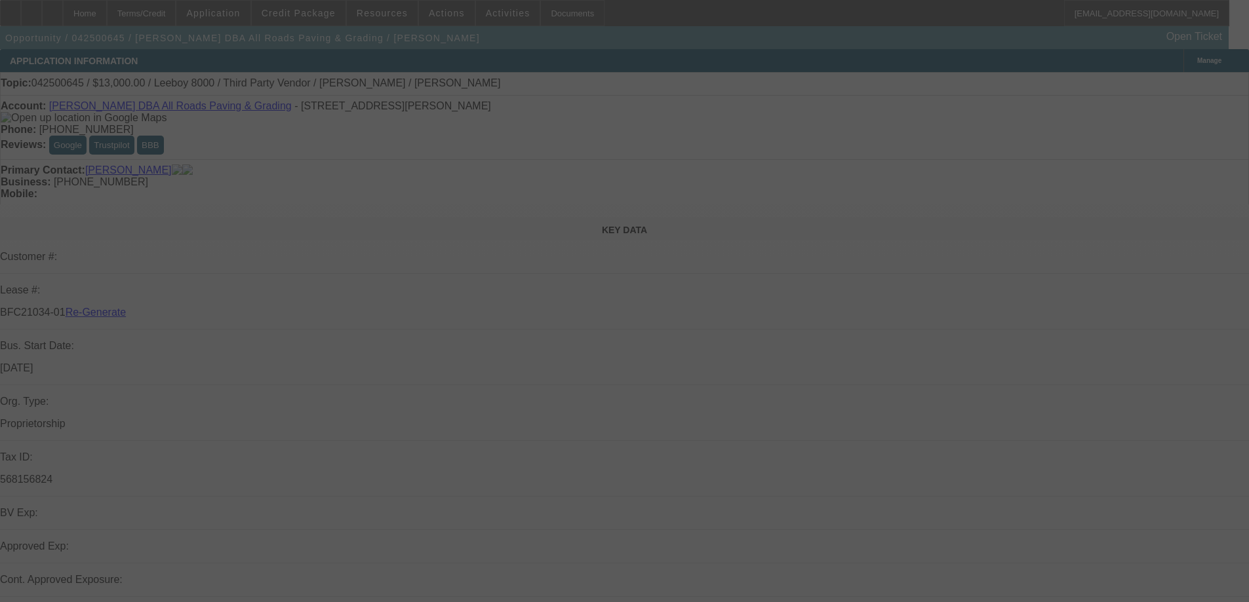
select select "3"
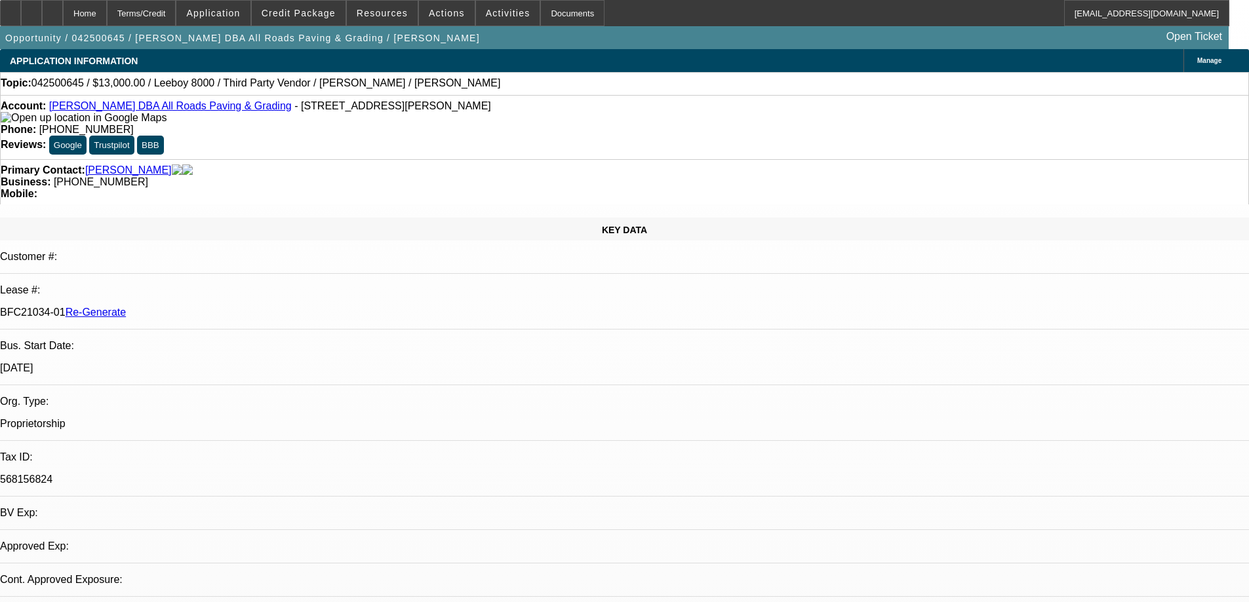
select select "0"
select select "3"
select select "0.1"
select select "5"
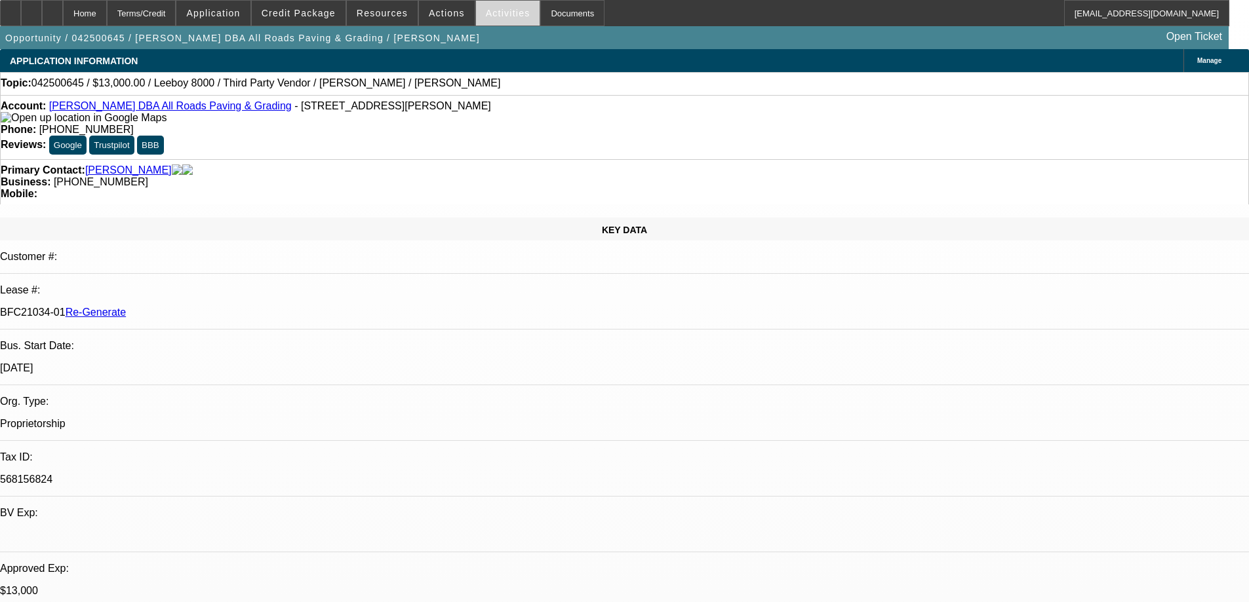
click at [499, 11] on span "Activities" at bounding box center [508, 13] width 45 height 10
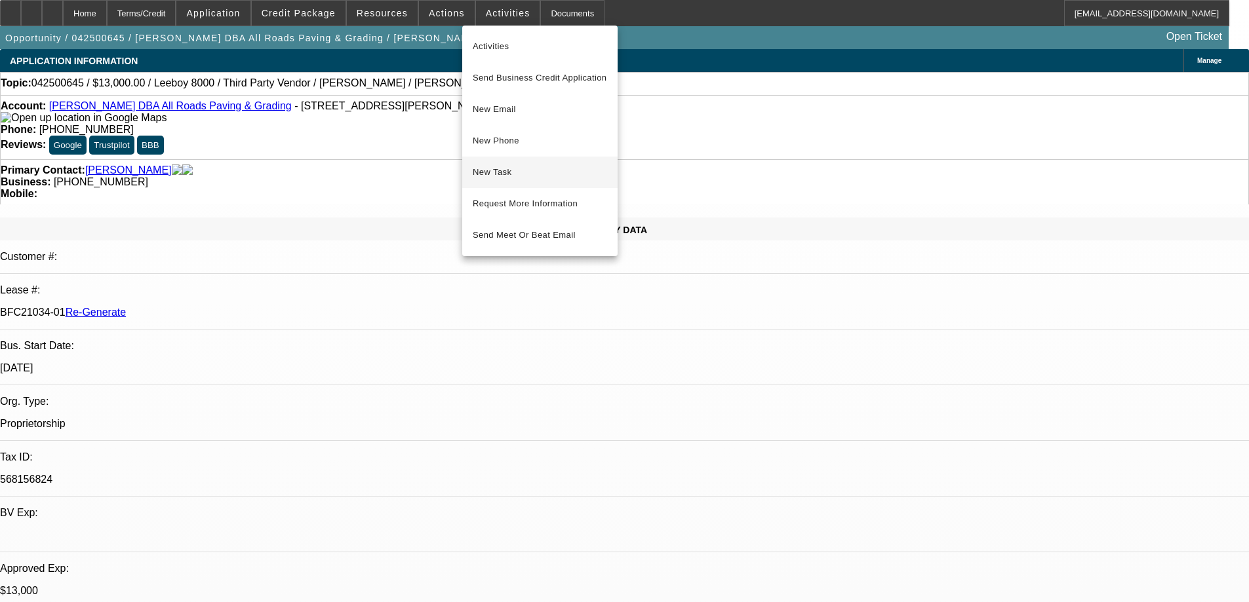
click at [484, 174] on span "New Task" at bounding box center [540, 173] width 134 height 16
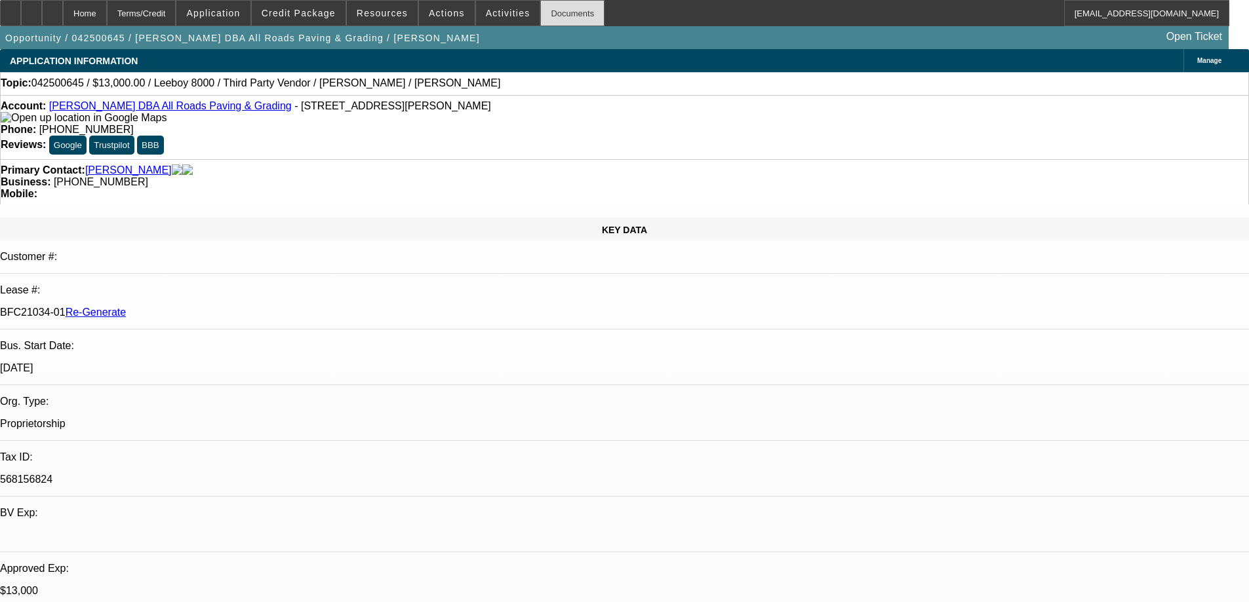
click at [560, 9] on div "Documents" at bounding box center [572, 13] width 64 height 26
